Goal: Task Accomplishment & Management: Manage account settings

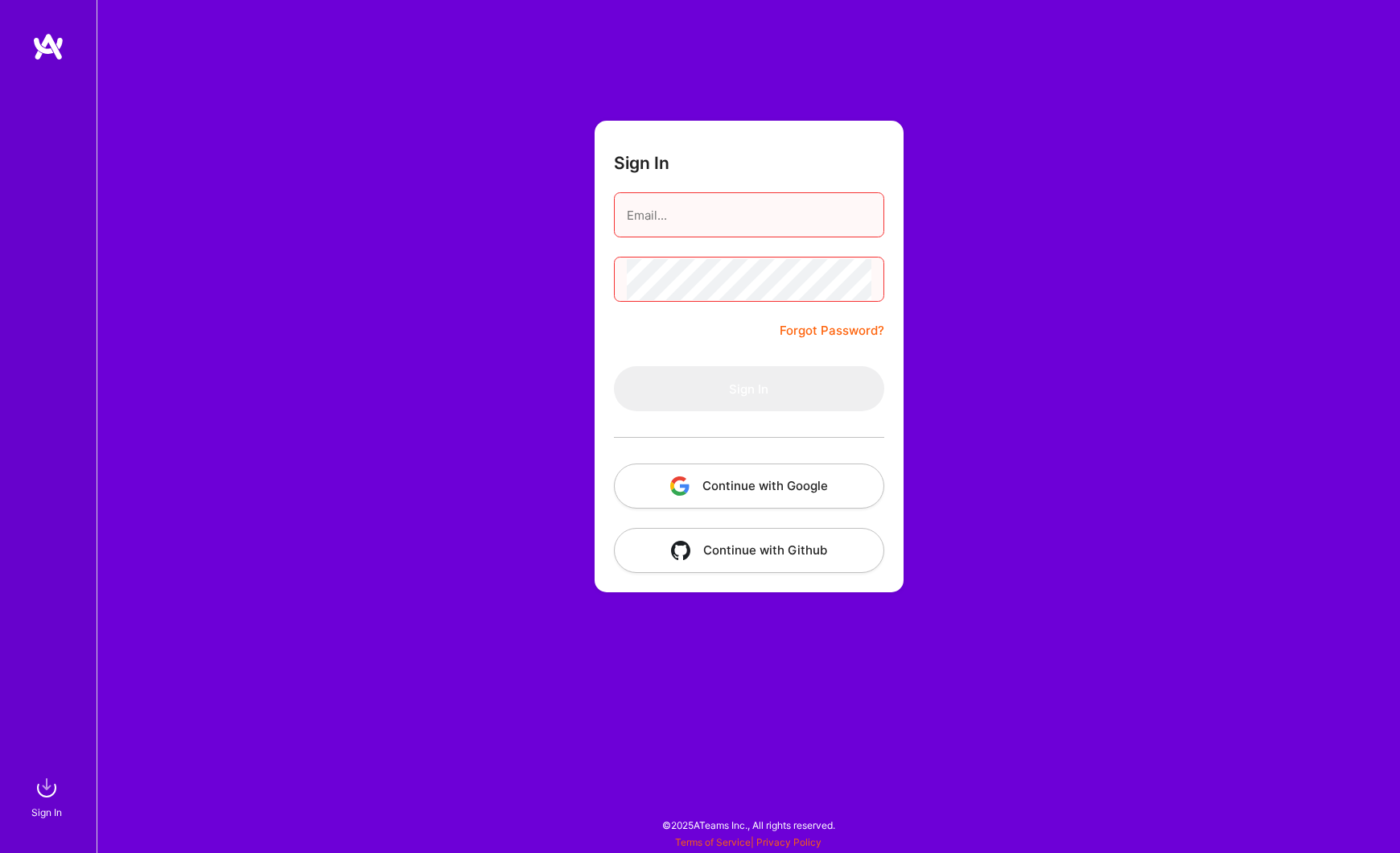
click at [705, 474] on button "Continue with Google" at bounding box center [748, 486] width 270 height 45
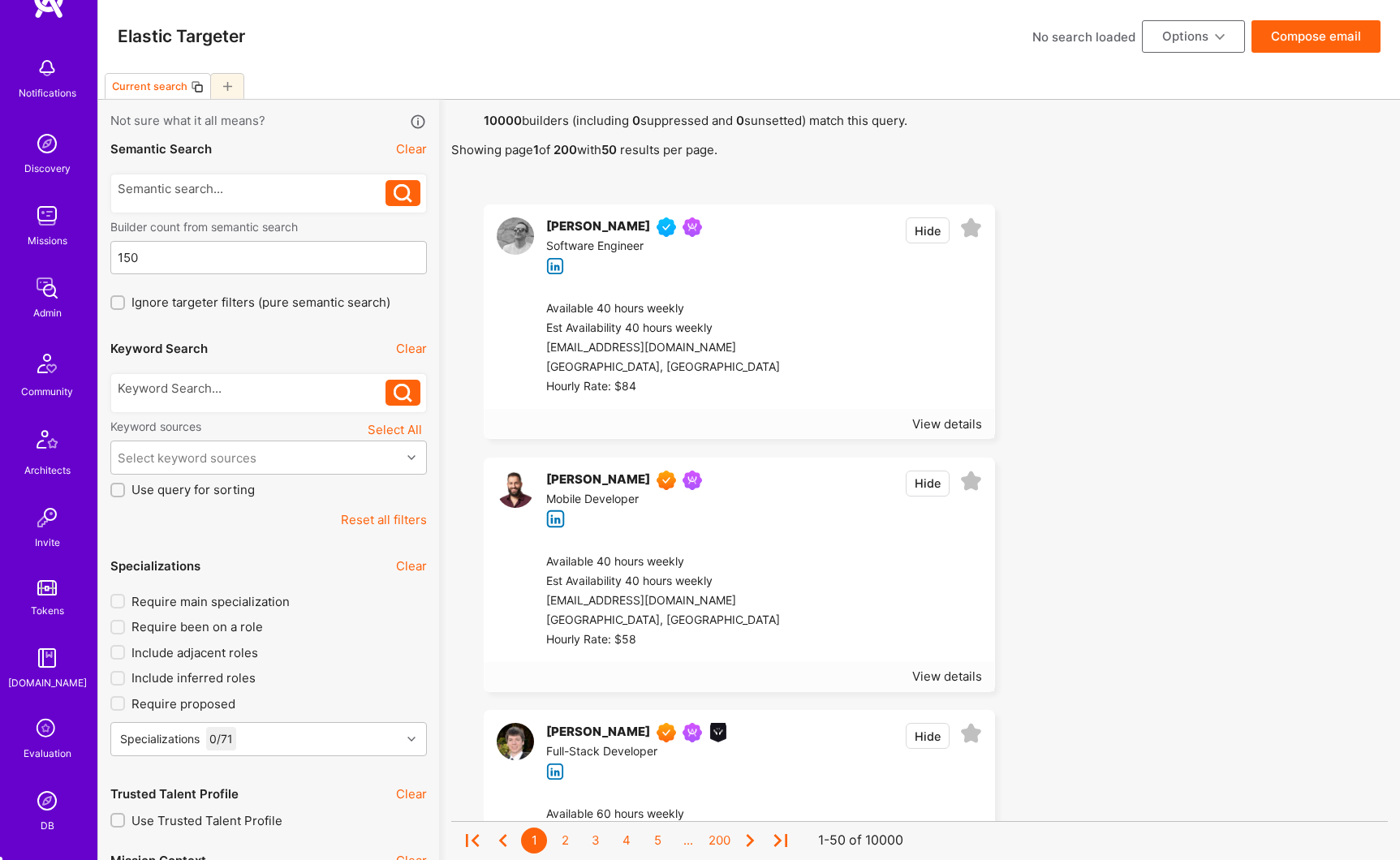
scroll to position [276, 0]
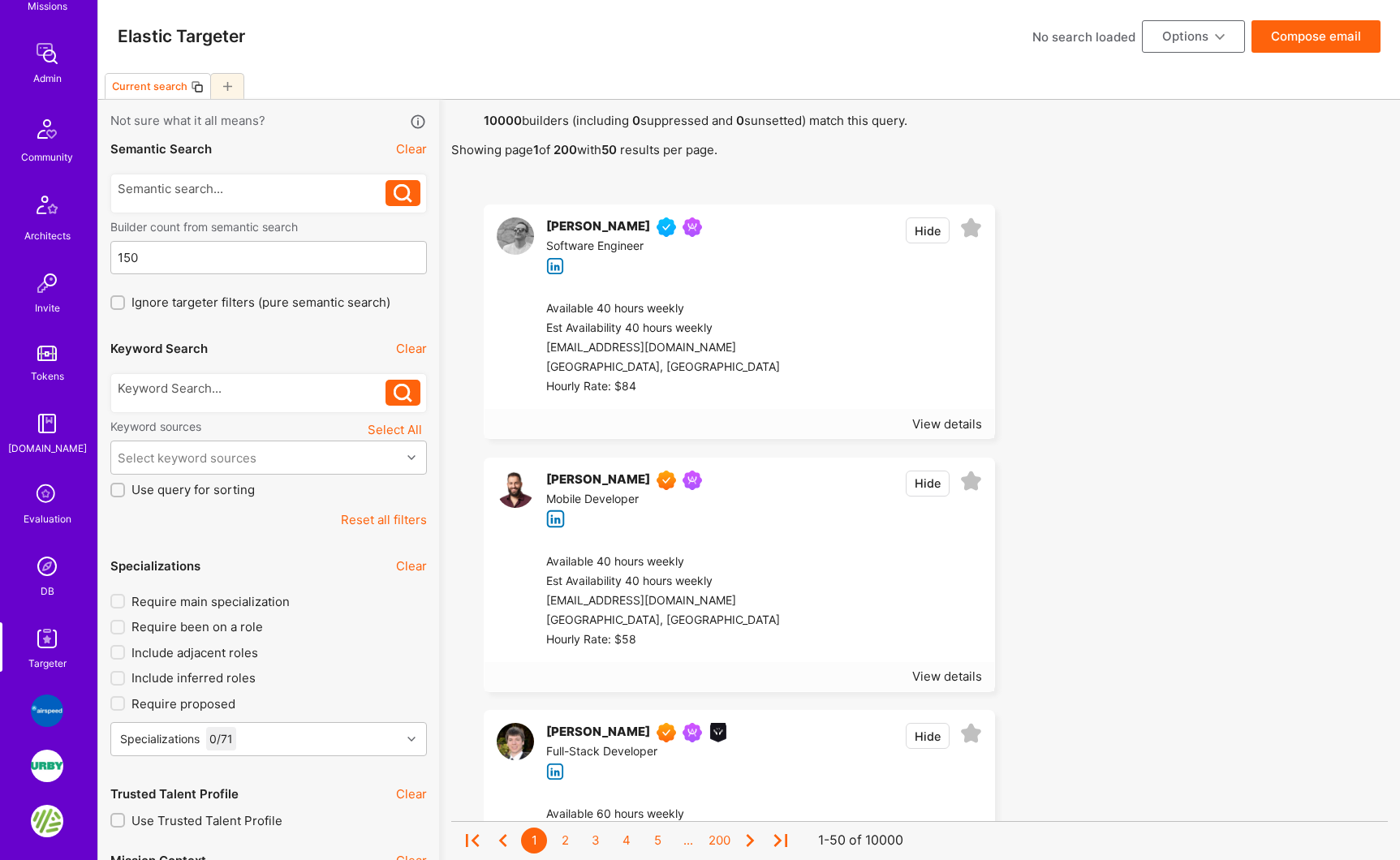
click at [44, 571] on img at bounding box center [46, 566] width 32 height 32
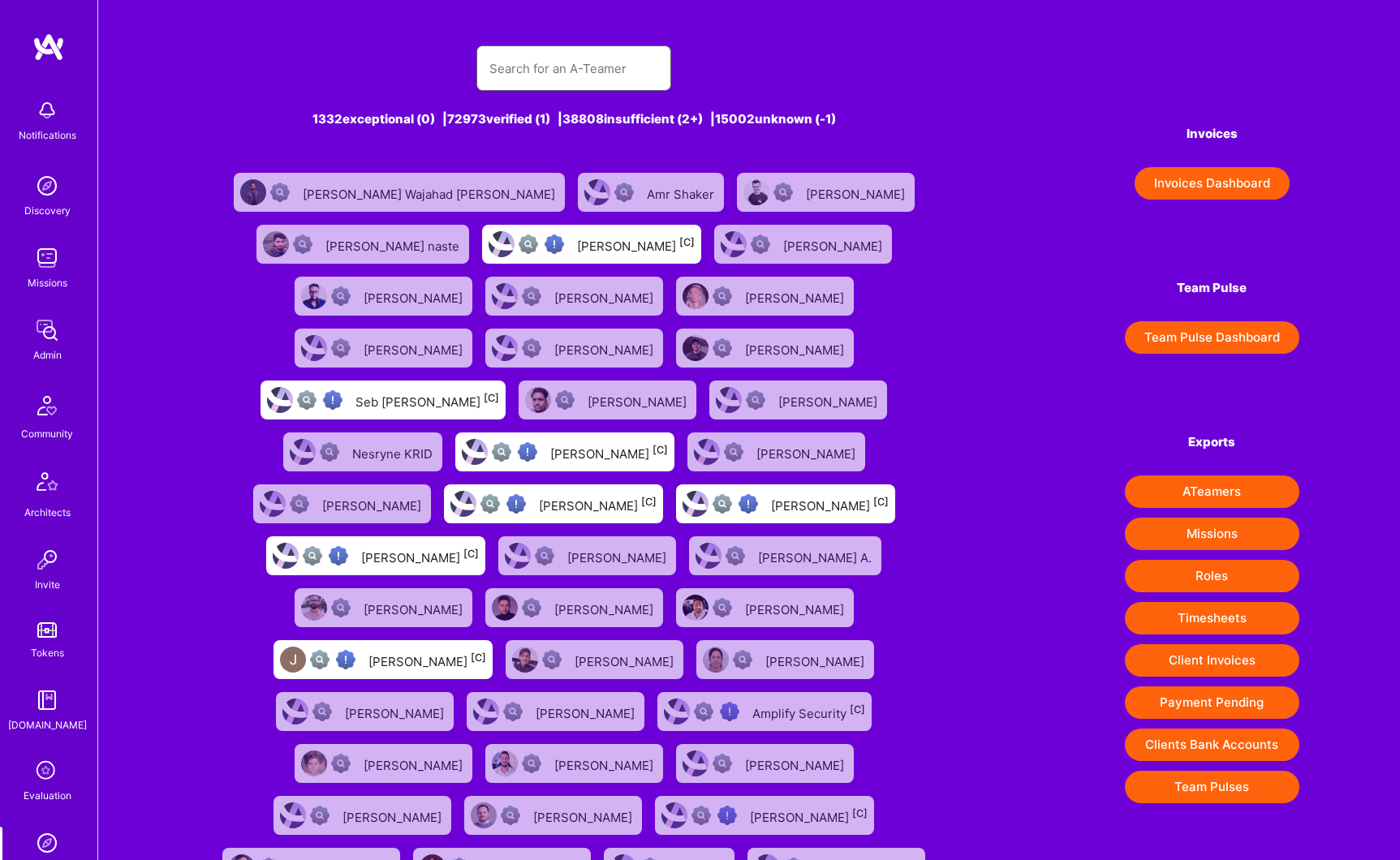
click at [531, 74] on input "text" at bounding box center [574, 69] width 169 height 41
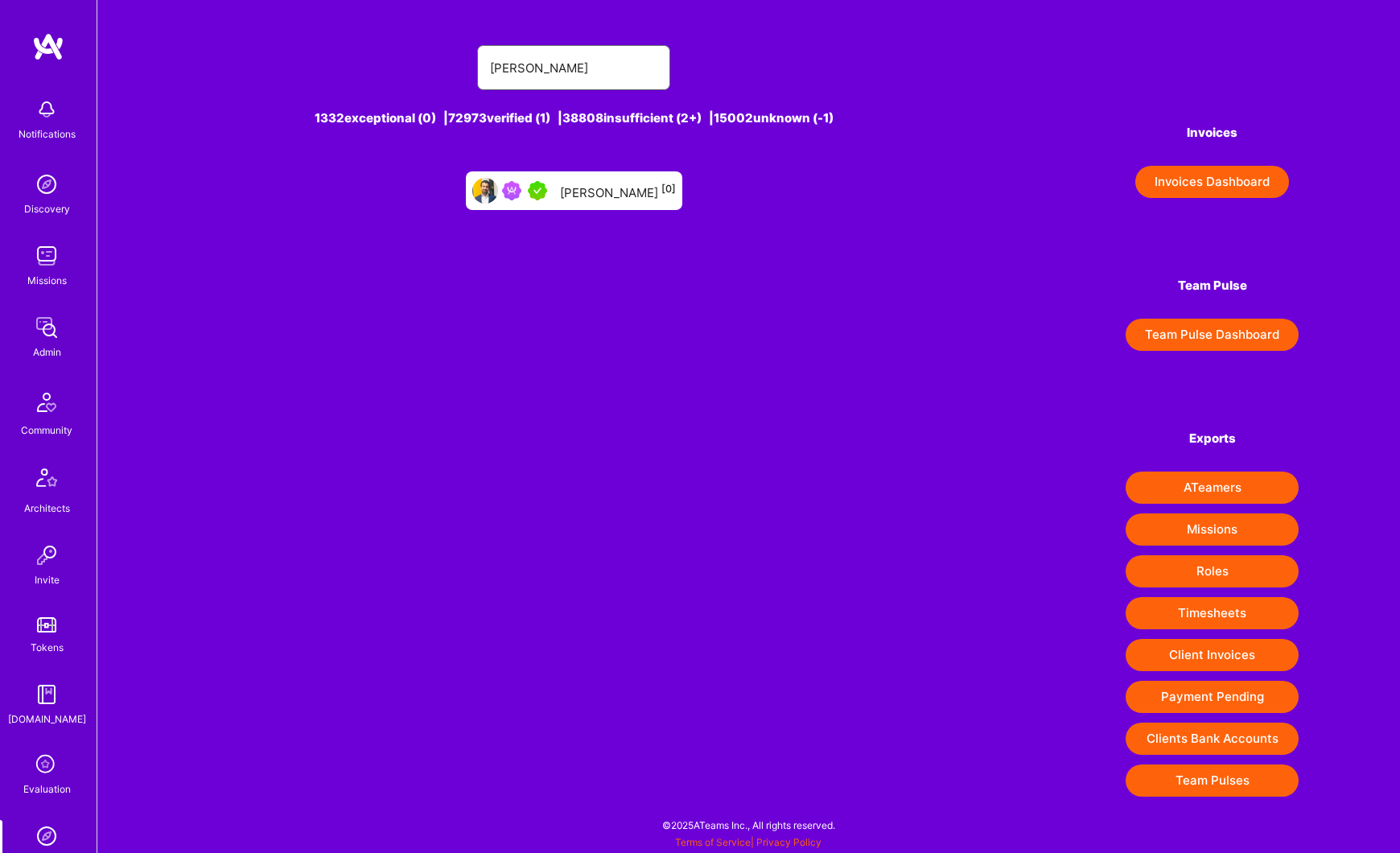
type input "ben saini"
click at [612, 190] on div "Ben Saini [0]" at bounding box center [618, 190] width 116 height 20
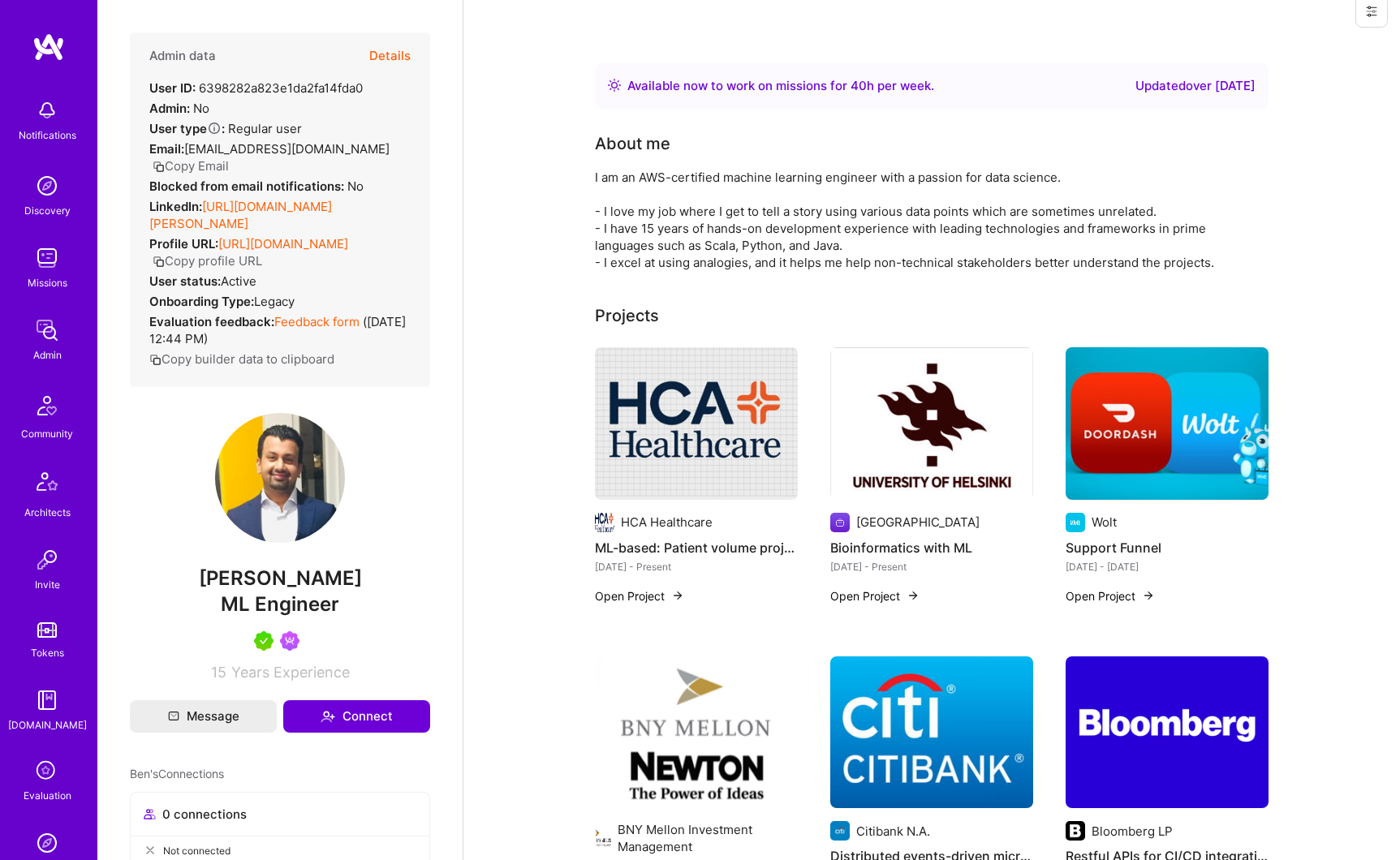
scroll to position [67, 0]
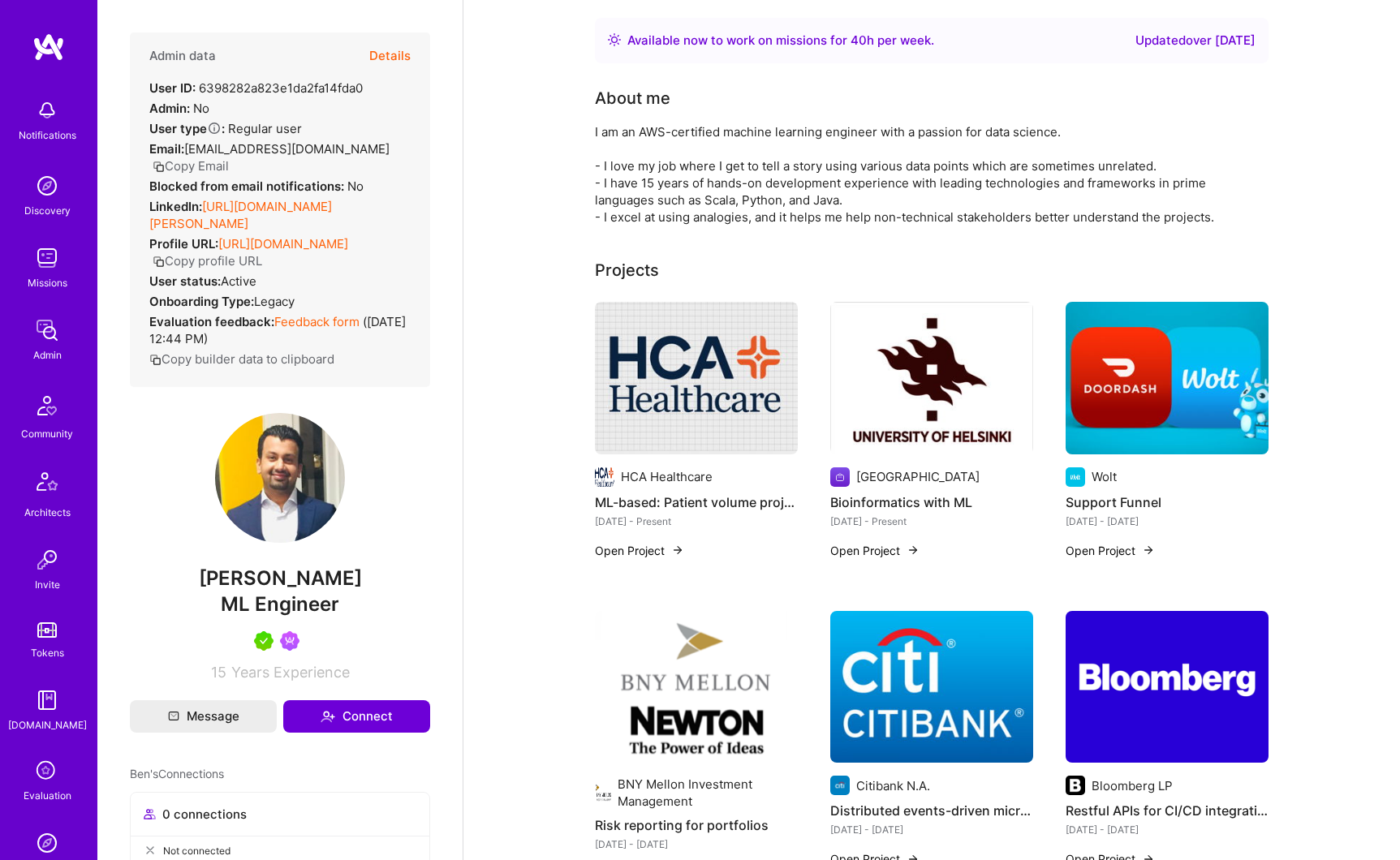
click at [381, 54] on button "Details" at bounding box center [390, 56] width 41 height 47
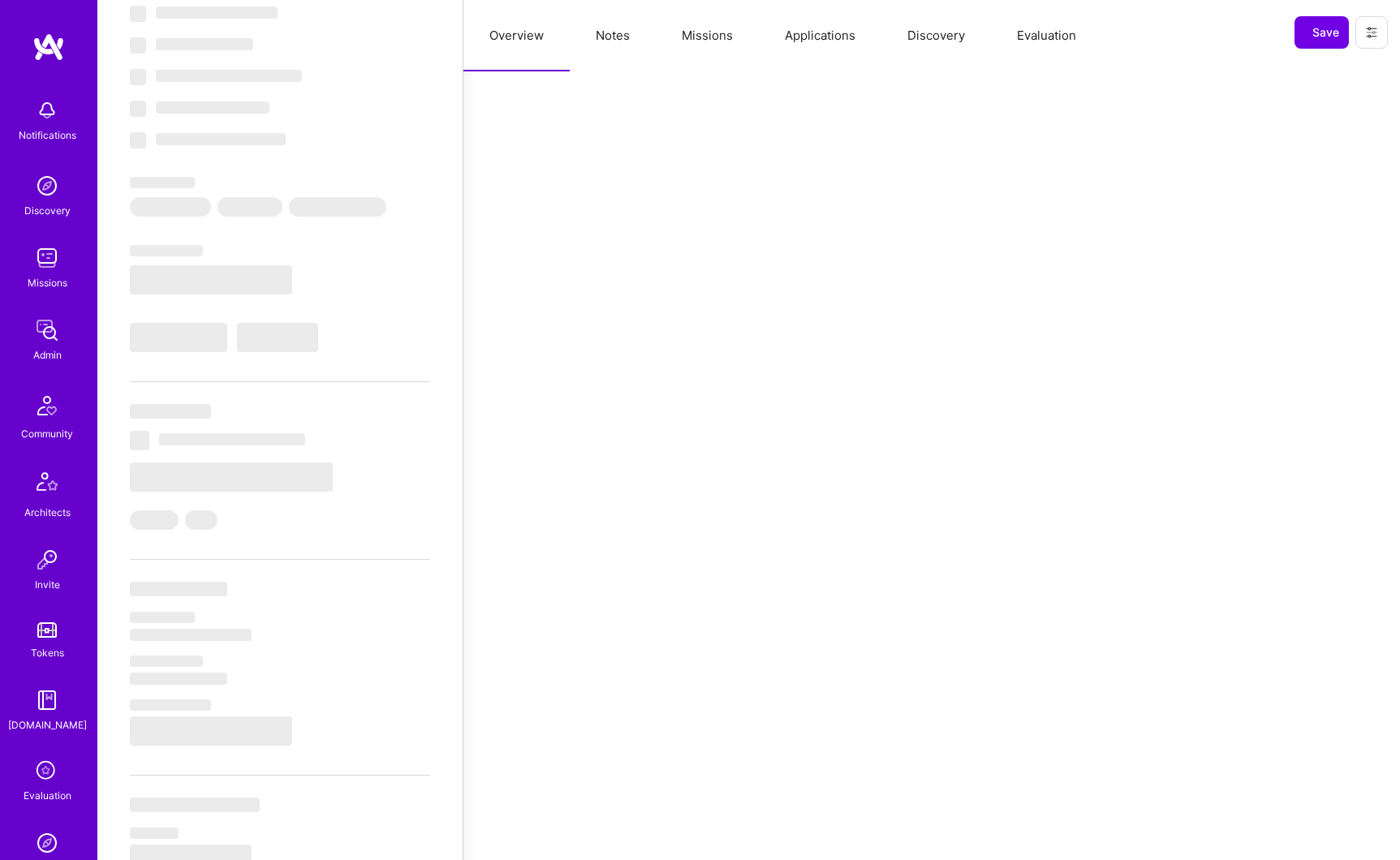
scroll to position [73, 0]
click at [698, 39] on button "Missions" at bounding box center [706, 35] width 103 height 72
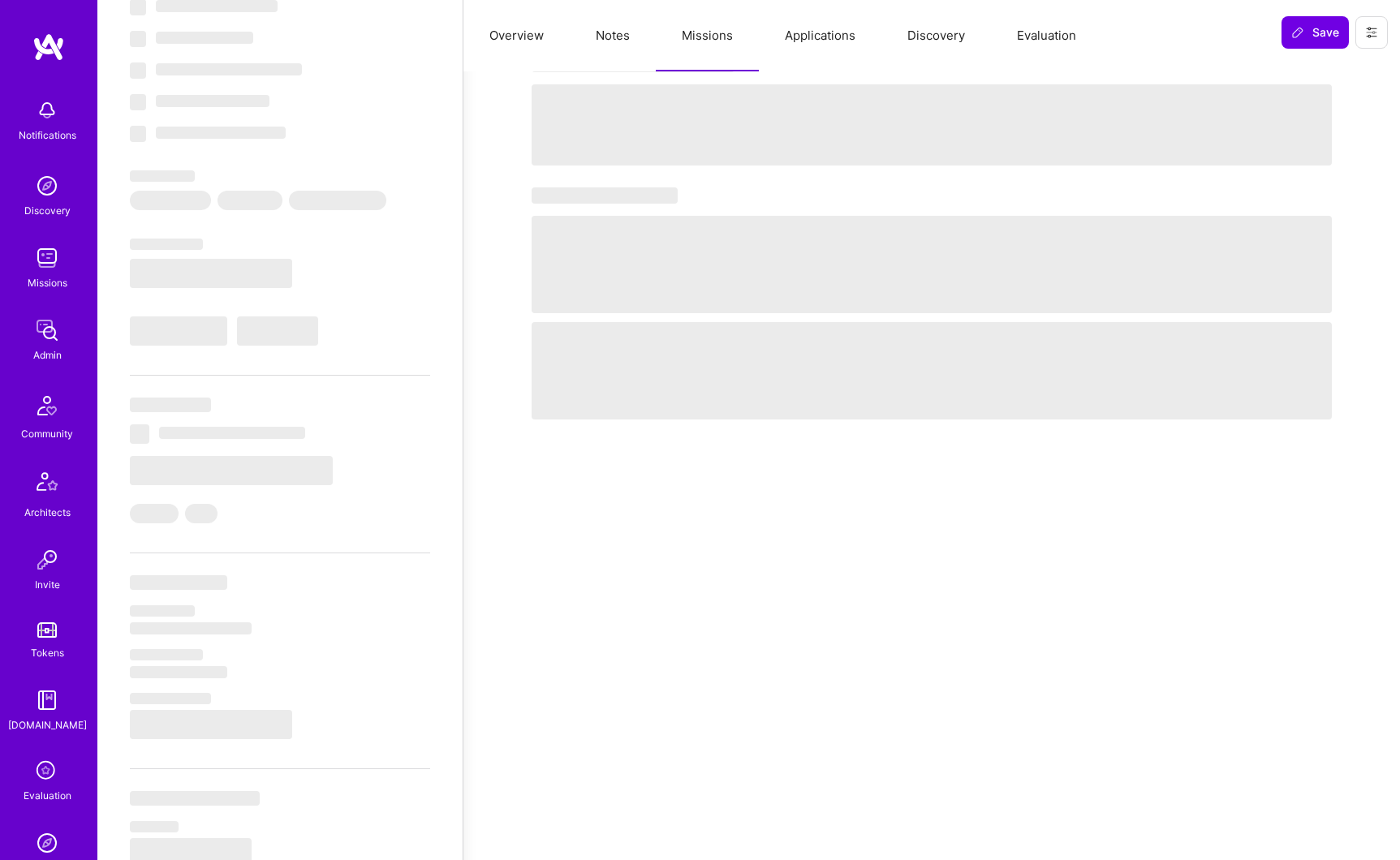
select select "Right Now"
select select "5"
select select "7"
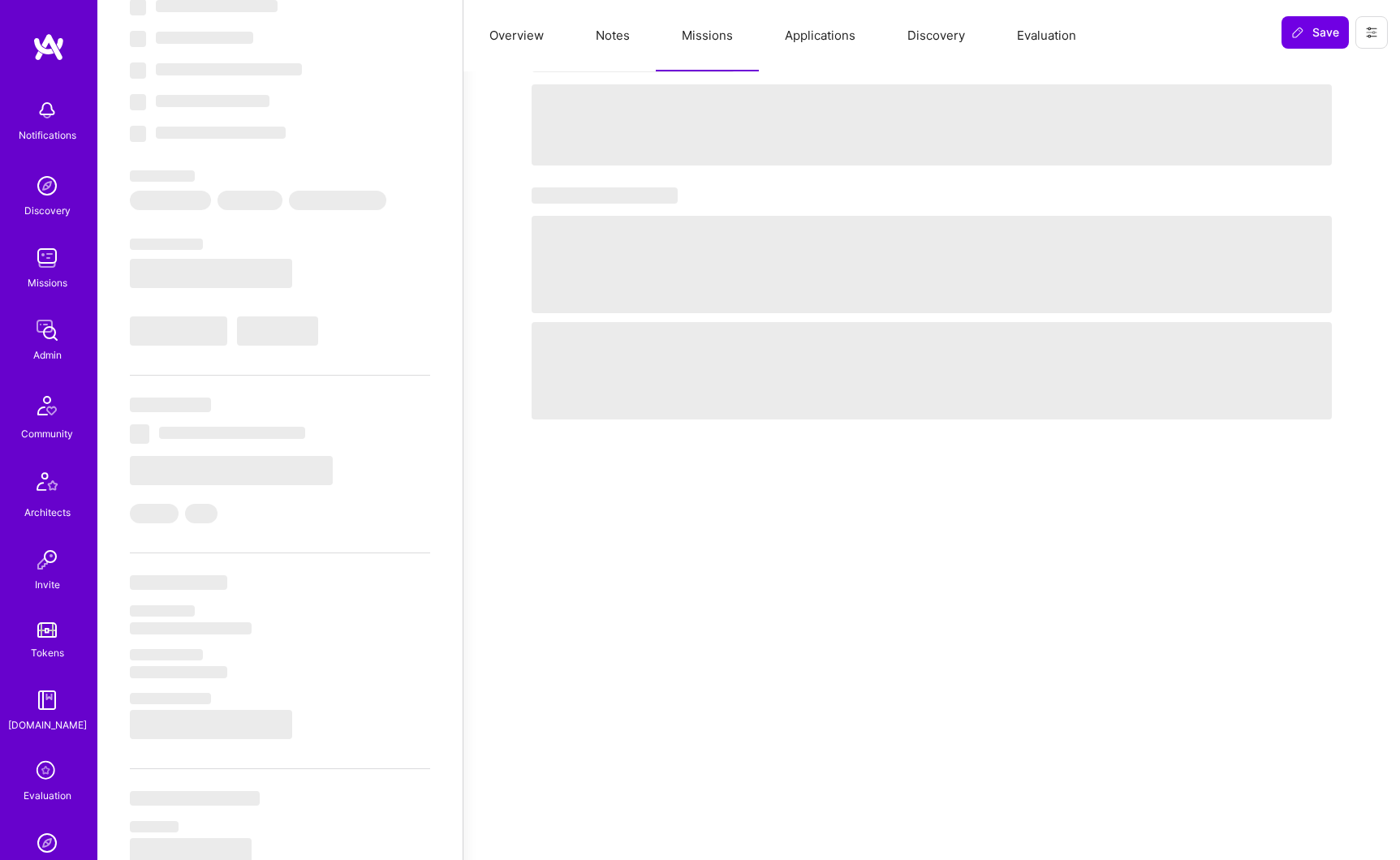
select select "US"
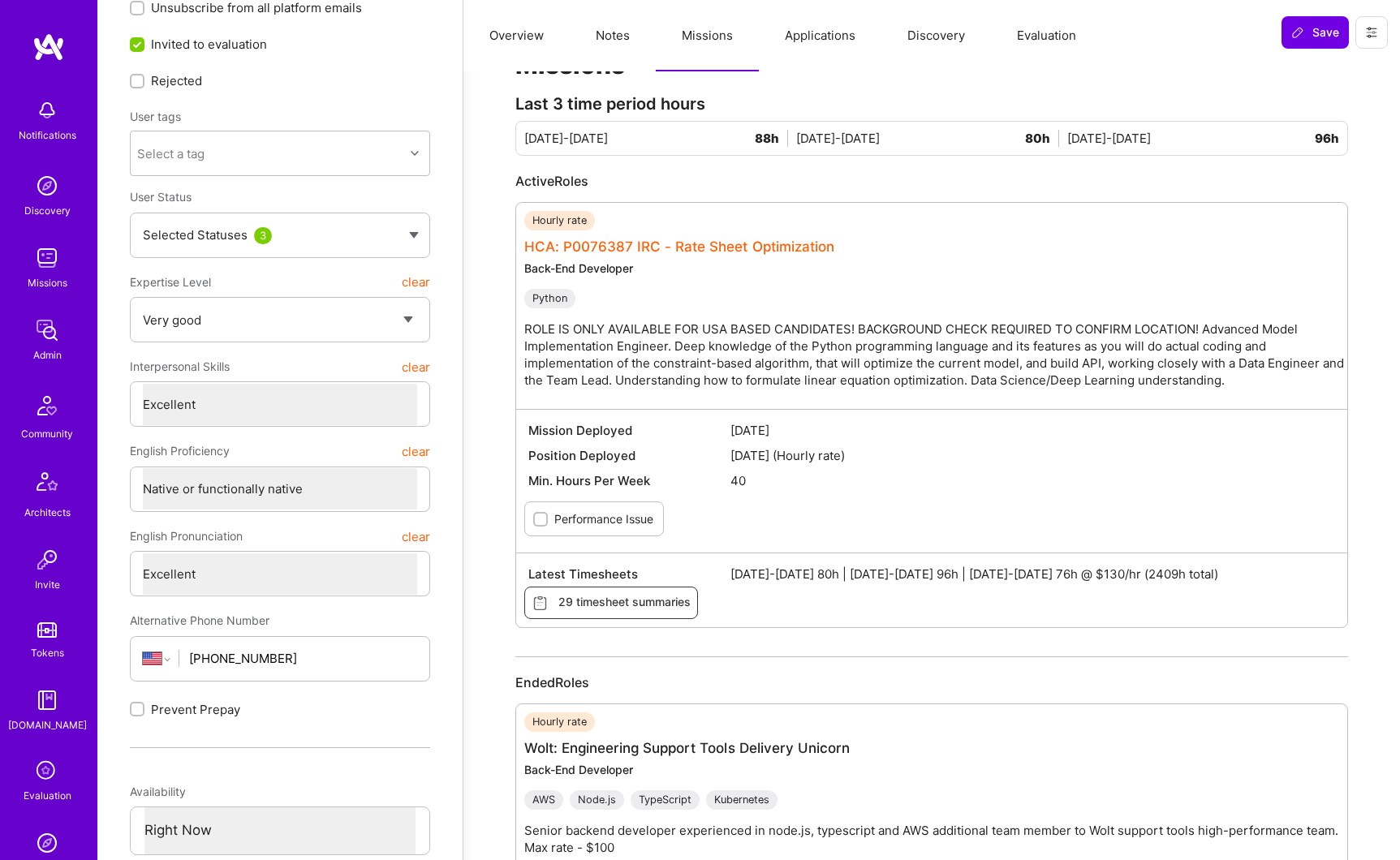
scroll to position [63, 0]
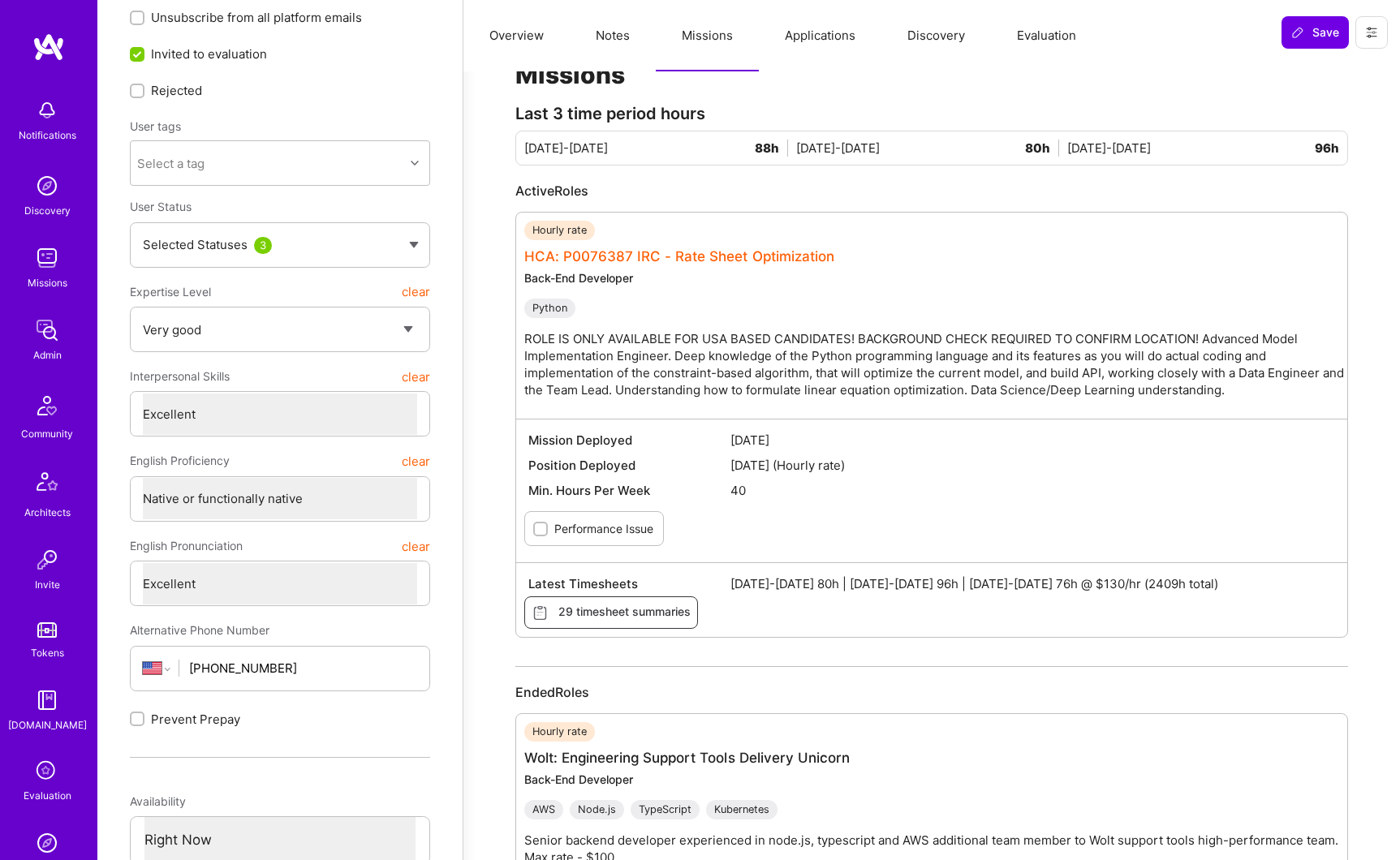
click at [733, 258] on link "HCA: P0076387 IRC - Rate Sheet Optimization" at bounding box center [679, 256] width 310 height 16
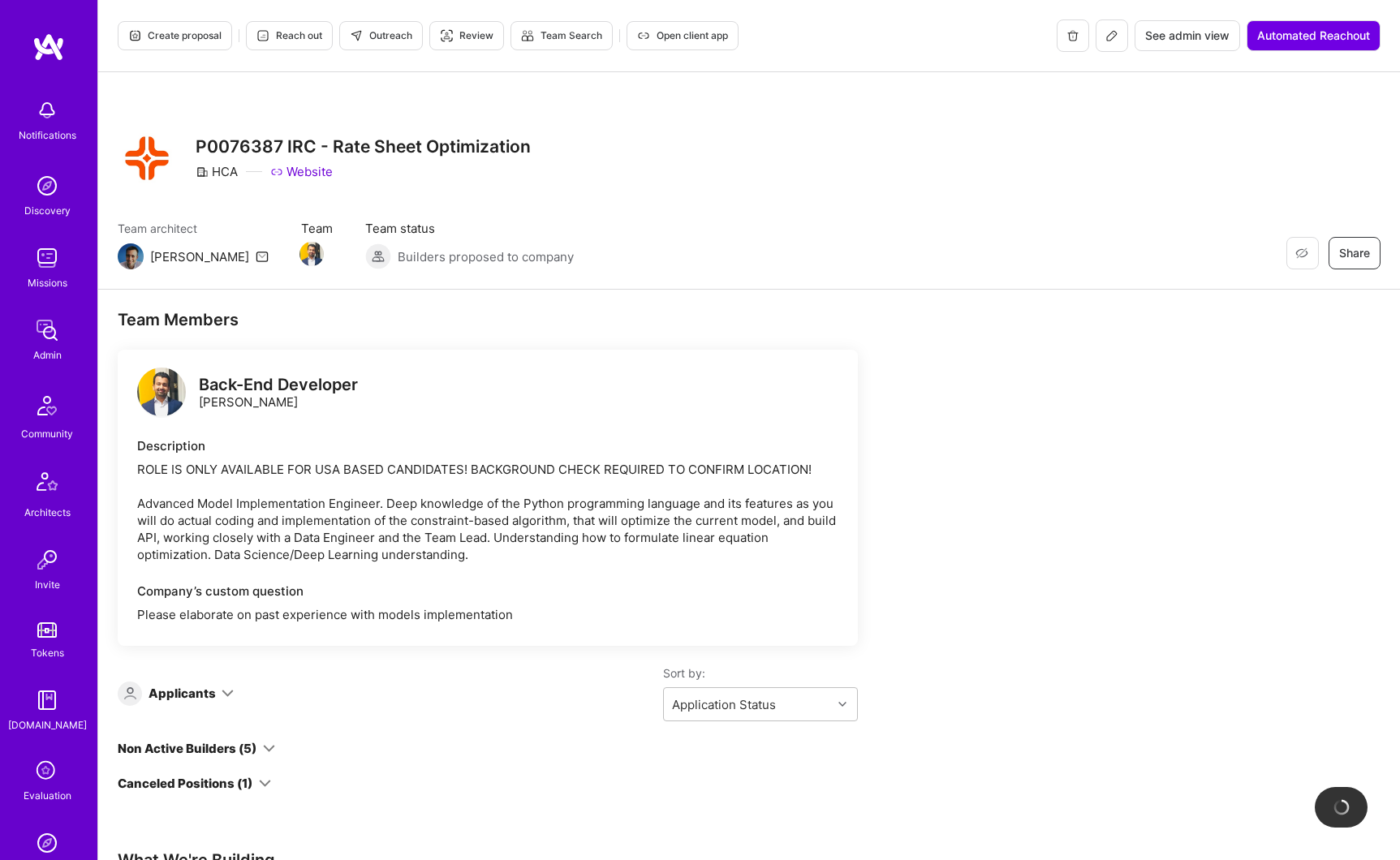
click at [1113, 44] on button at bounding box center [1111, 35] width 32 height 32
